Goal: Task Accomplishment & Management: Complete application form

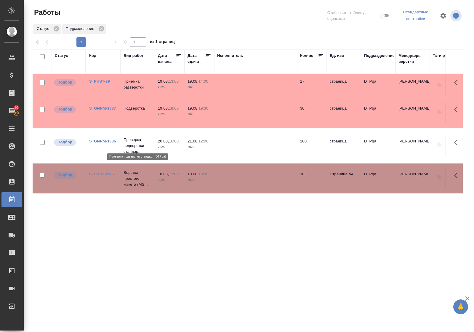
click at [134, 137] on p "Проверка подверстки стандар..." at bounding box center [137, 146] width 28 height 18
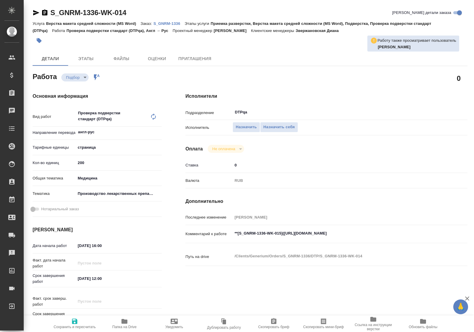
type textarea "x"
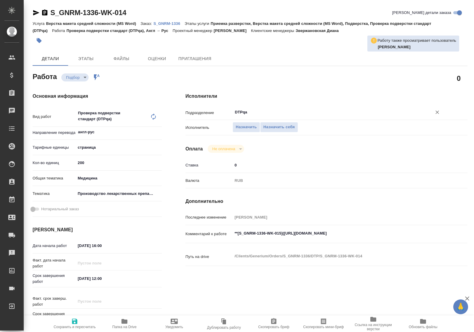
type textarea "x"
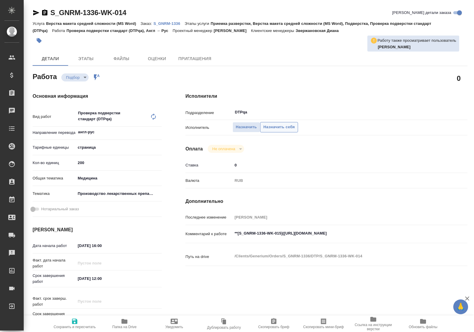
type textarea "x"
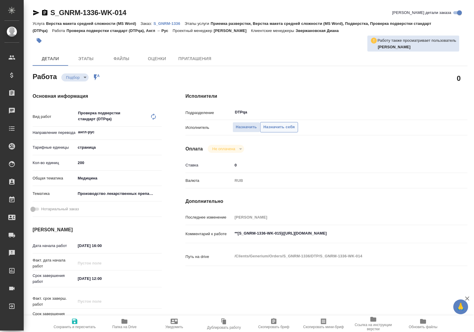
type textarea "x"
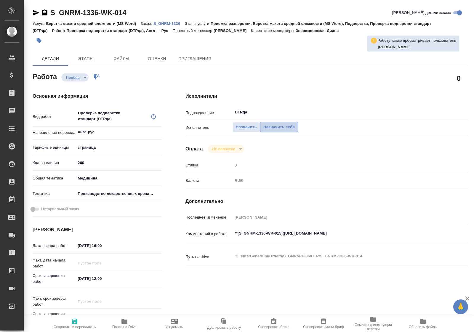
click at [283, 124] on span "Назначить себя" at bounding box center [278, 127] width 31 height 7
type textarea "x"
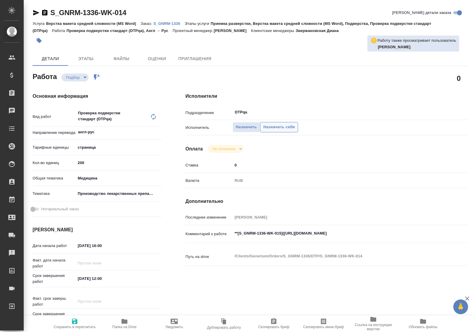
type textarea "x"
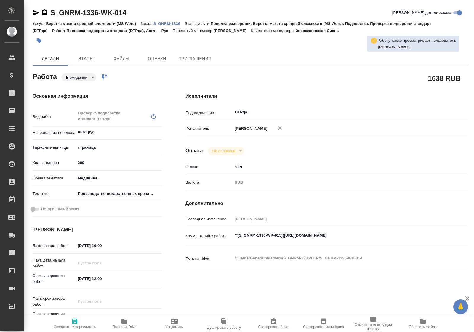
type textarea "x"
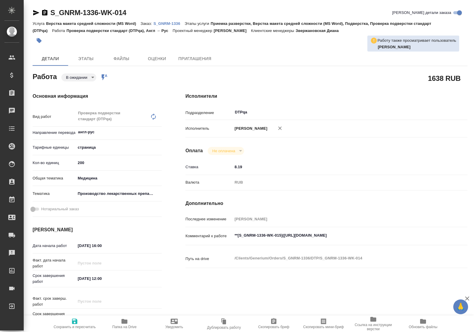
type textarea "x"
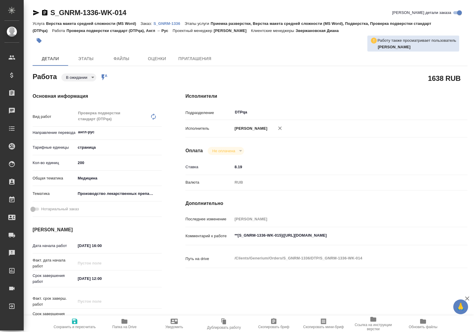
type textarea "x"
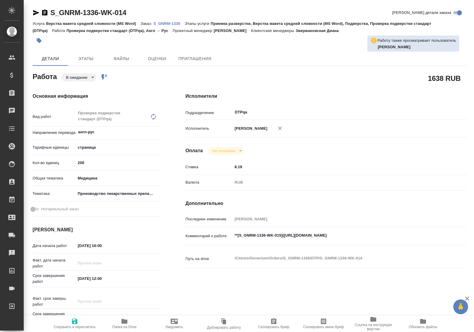
click at [73, 321] on icon "button" at bounding box center [74, 321] width 5 height 5
type textarea "x"
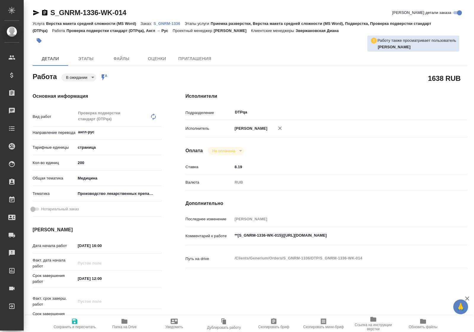
type textarea "x"
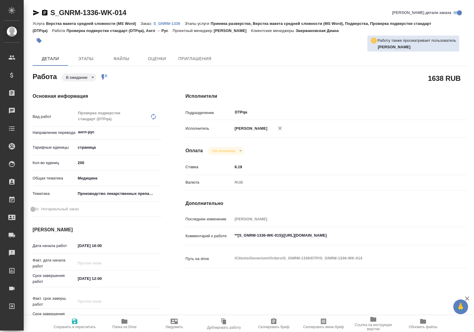
type textarea "x"
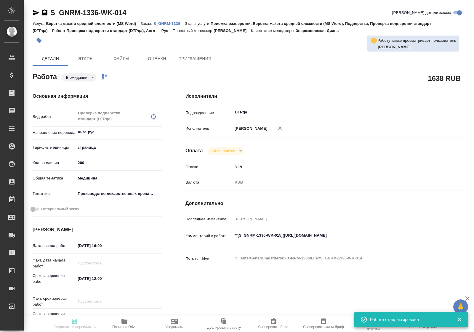
type textarea "x"
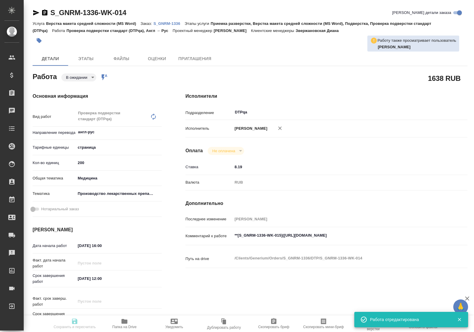
type input "pending"
type textarea "Проверка подверстки стандарт (DTPqa)"
type textarea "x"
type input "англ-рус"
type input "5a8b1489cc6b4906c91bfdb2"
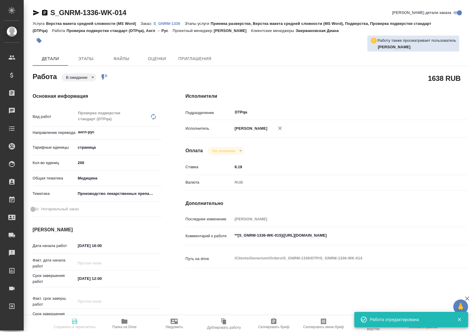
type input "200"
type input "med"
type input "614982fec5ecbb70f805293f"
type input "20.08.2025 16:00"
type input "21.08.2025 12:00"
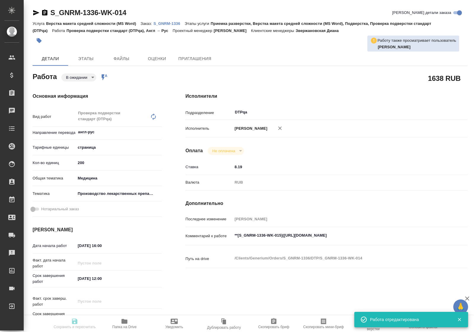
type input "21.08.2025 14:00"
type input "DTPqa"
type input "notPayed"
type input "8.19"
type input "RUB"
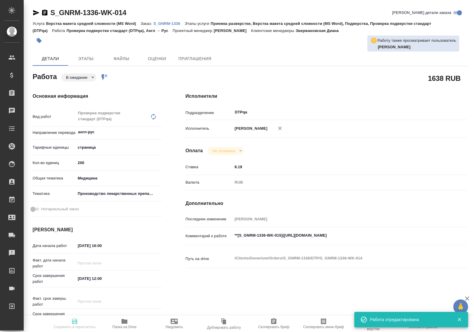
type input "Полушина Алена"
type textarea "**[S_GNRM-1336-WK-015](https://tera.awatera.com/Work/689f4909e5b3730cf7b41c88/)…"
type textarea "x"
type textarea "/Clients/Generium/Orders/S_GNRM-1336/DTP/S_GNRM-1336-WK-014"
type textarea "x"
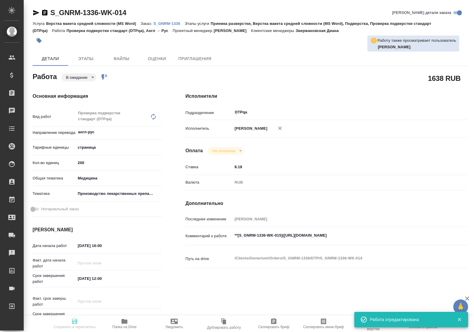
type input "S_GNRM-1336"
type input "Верстка макета средней сложности (MS Word)"
type input "Приемка разверстки, Верстка макета средней сложности (MS Word), Подверстка, Про…"
type input "Звержановская Диана"
type input "[PERSON_NAME]"
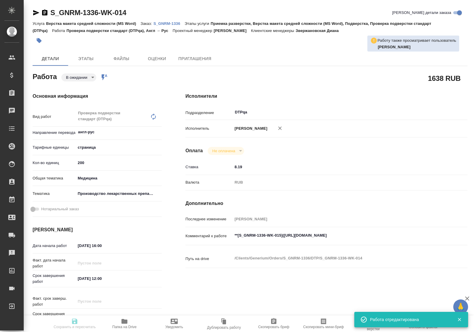
type input "/Clients/Generium/Orders/S_GNRM-1336"
type textarea "x"
type textarea "двуяз перевод вордов в сорсе к 12:00 21.08"
type textarea "x"
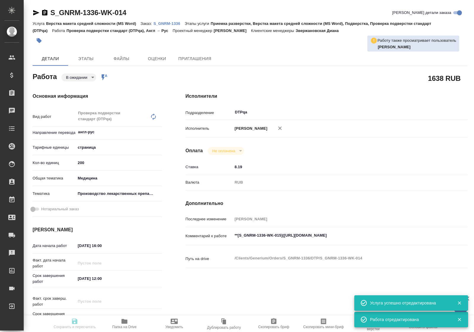
type textarea "x"
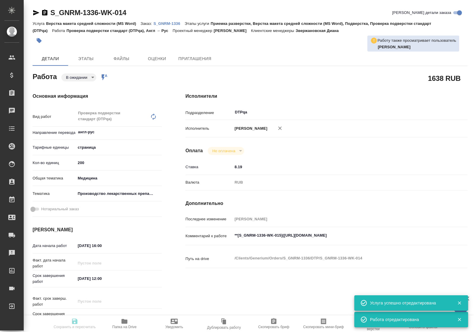
type textarea "x"
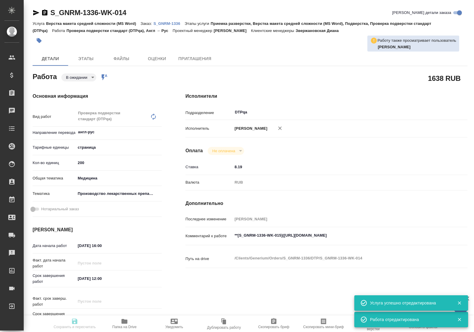
type textarea "x"
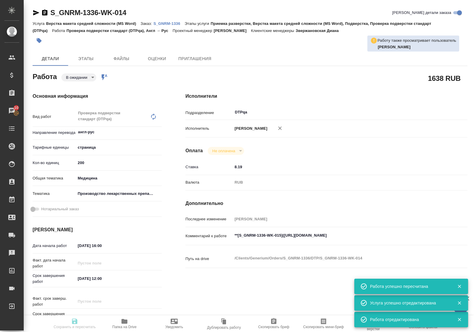
type input "pending"
type textarea "Проверка подверстки стандарт (DTPqa)"
type textarea "x"
type input "англ-рус"
type input "5a8b1489cc6b4906c91bfdb2"
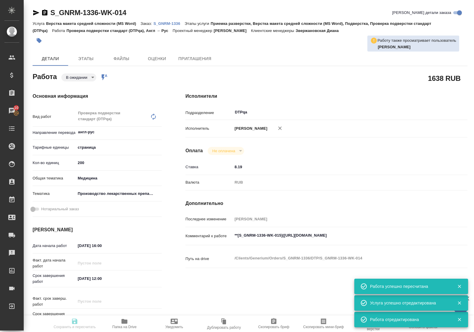
type input "200"
type input "med"
type input "614982fec5ecbb70f805293f"
type input "20.08.2025 16:00"
type input "21.08.2025 12:00"
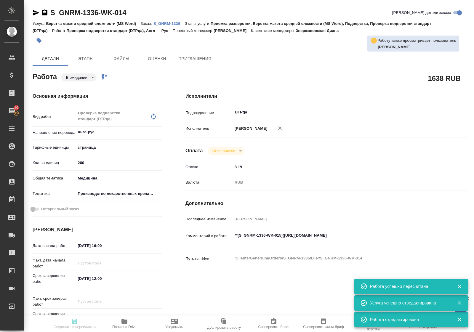
type input "21.08.2025 14:00"
type input "DTPqa"
type input "notPayed"
type input "8.19"
type input "RUB"
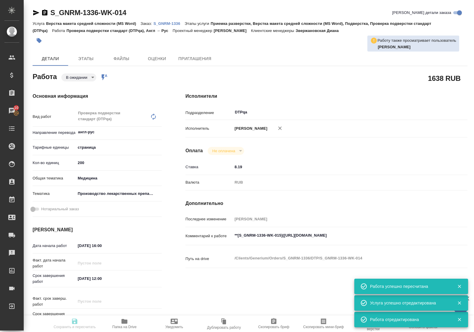
type input "Полушина Алена"
type textarea "**[S_GNRM-1336-WK-015](https://tera.awatera.com/Work/689f4909e5b3730cf7b41c88/)…"
type textarea "x"
type textarea "/Clients/Generium/Orders/S_GNRM-1336/DTP/S_GNRM-1336-WK-014"
type textarea "x"
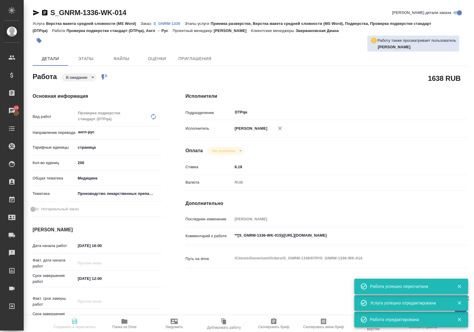
type input "S_GNRM-1336"
type input "Верстка макета средней сложности (MS Word)"
type input "Приемка разверстки, Верстка макета средней сложности (MS Word), Подверстка, Про…"
type input "Звержановская Диана"
type input "[PERSON_NAME]"
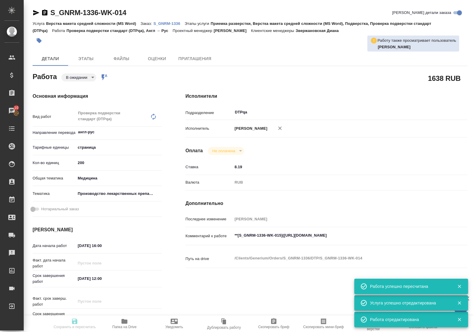
type input "/Clients/Generium/Orders/S_GNRM-1336"
type textarea "x"
type textarea "двуяз перевод вордов в сорсе к 12:00 21.08"
type textarea "x"
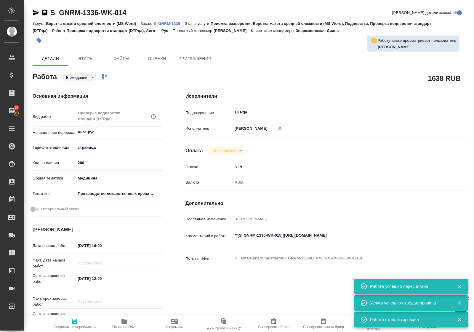
type textarea "x"
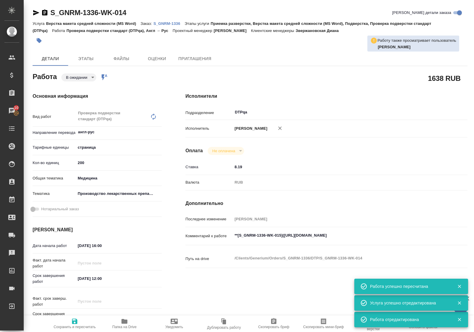
type textarea "x"
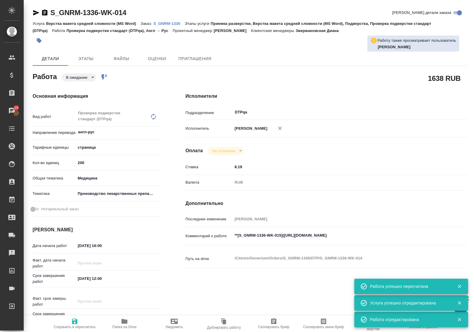
type textarea "x"
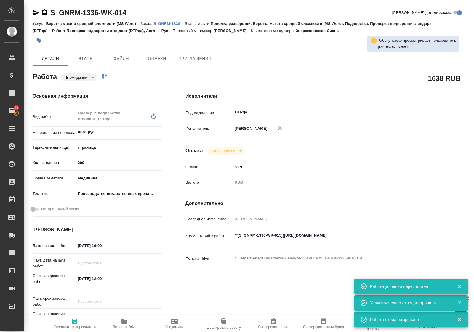
type textarea "x"
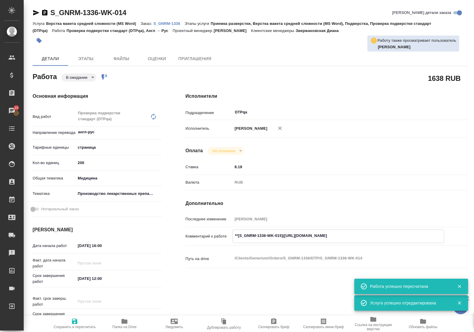
drag, startPoint x: 284, startPoint y: 241, endPoint x: 392, endPoint y: 242, distance: 108.6
click at [392, 241] on textarea "**[S_GNRM-1336-WK-015](https://tera.awatera.com/Work/689f4909e5b3730cf7b41c88/)…" at bounding box center [338, 236] width 211 height 10
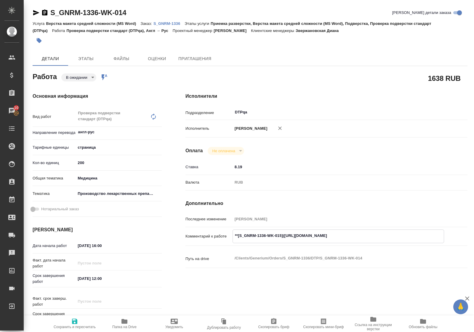
type textarea "x"
click at [174, 23] on p "S_GNRM-1336" at bounding box center [168, 23] width 31 height 4
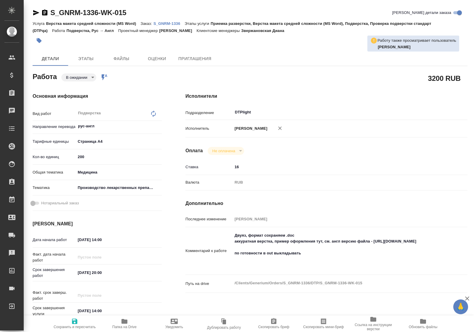
type textarea "x"
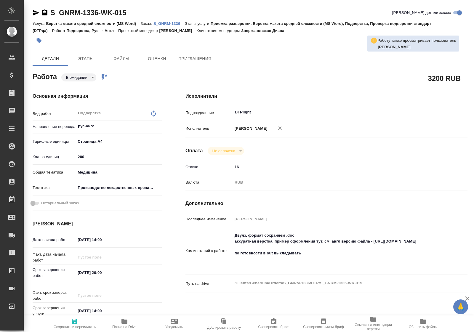
type textarea "x"
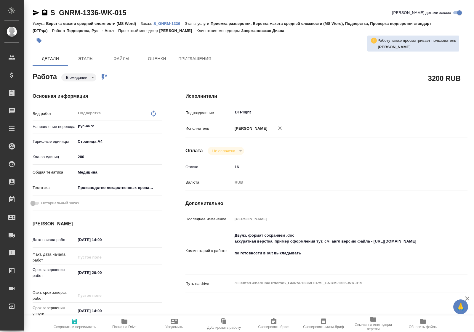
type textarea "x"
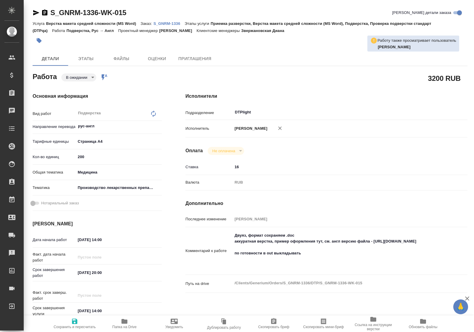
type textarea "x"
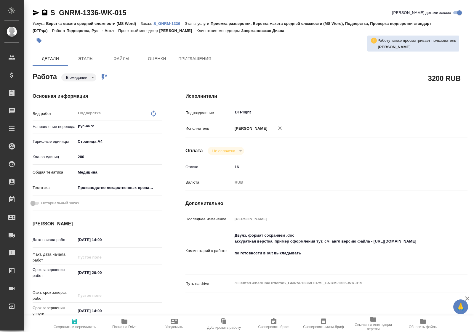
type textarea "x"
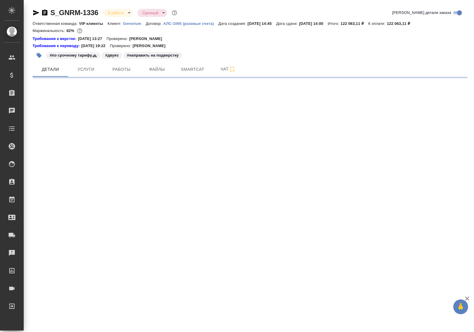
select select "RU"
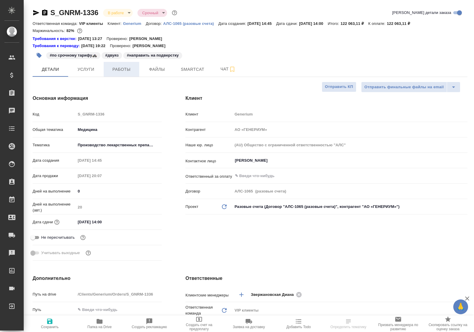
click at [126, 72] on span "Работы" at bounding box center [121, 69] width 28 height 7
type textarea "x"
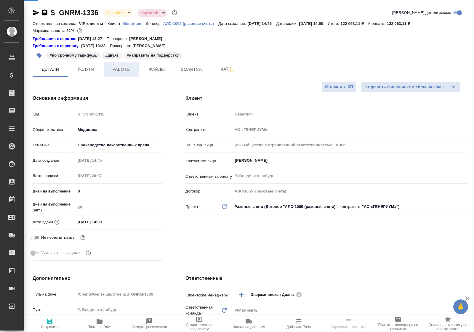
type textarea "x"
type input "[PERSON_NAME]"
type input "Комаров Роман"
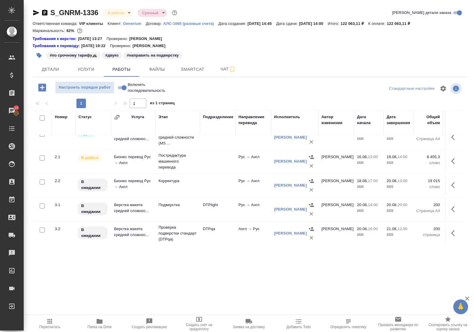
scroll to position [65, 0]
